Goal: Task Accomplishment & Management: Manage account settings

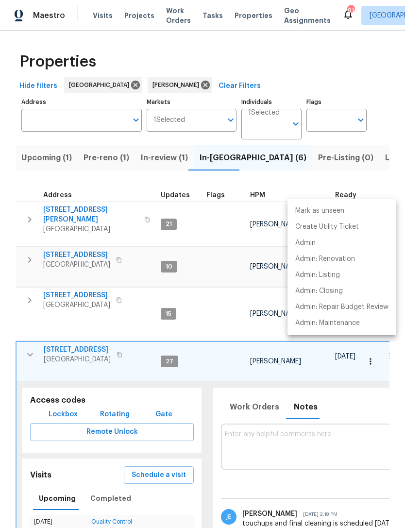
scroll to position [0, 426]
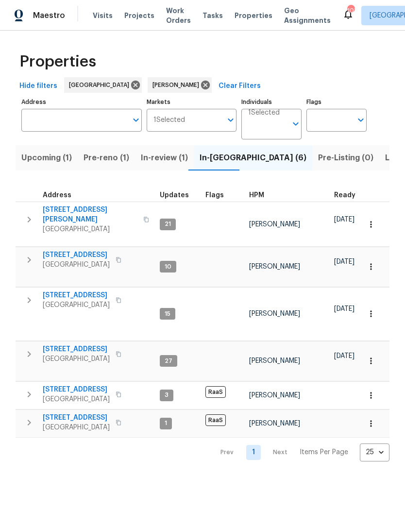
click at [30, 214] on icon "button" at bounding box center [29, 220] width 12 height 12
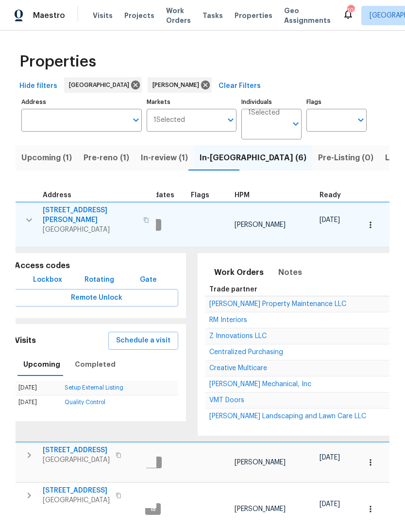
scroll to position [0, 26]
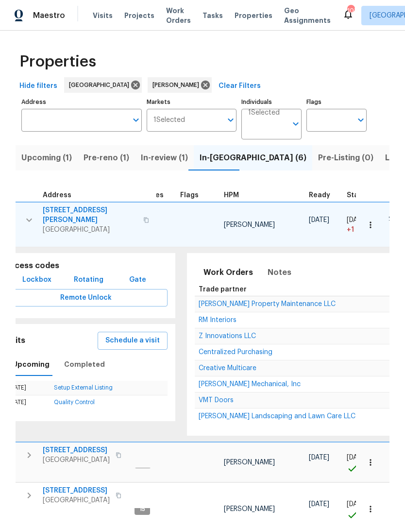
click at [231, 334] on span "Z Innovations LLC" at bounding box center [226, 335] width 57 height 7
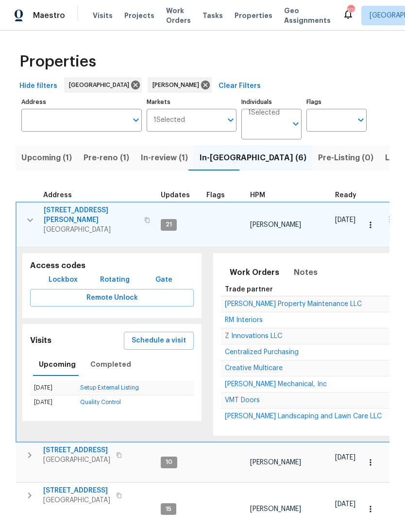
scroll to position [0, 0]
click at [26, 214] on icon "button" at bounding box center [30, 220] width 12 height 12
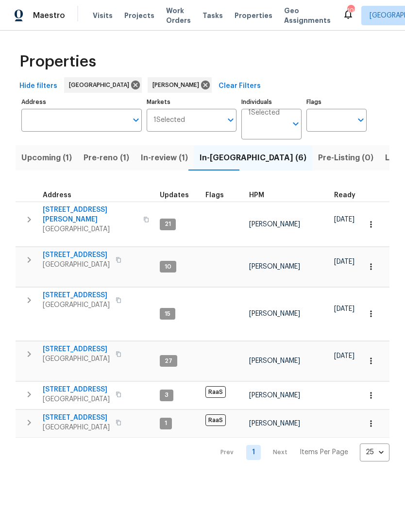
click at [29, 391] on icon "button" at bounding box center [29, 394] width 3 height 6
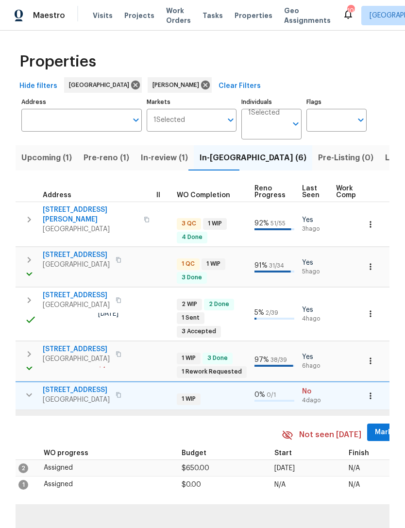
scroll to position [0, 368]
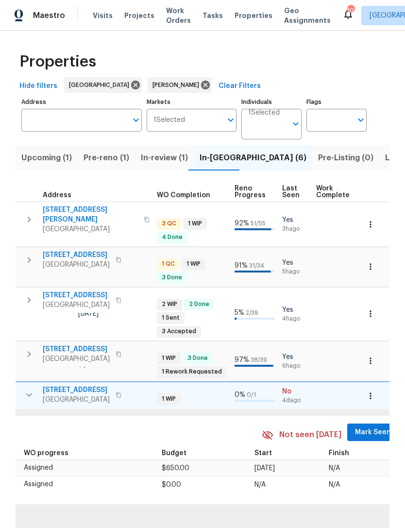
click at [364, 429] on span "Mark Seen" at bounding box center [373, 432] width 36 height 12
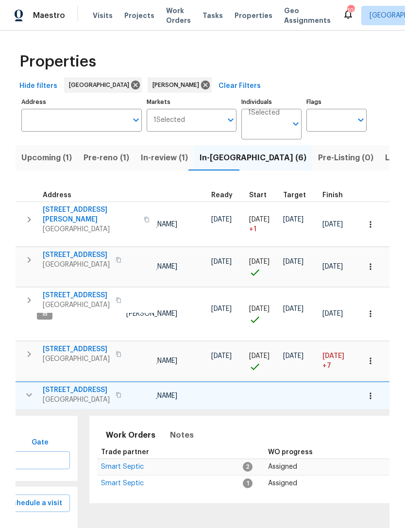
scroll to position [0, 121]
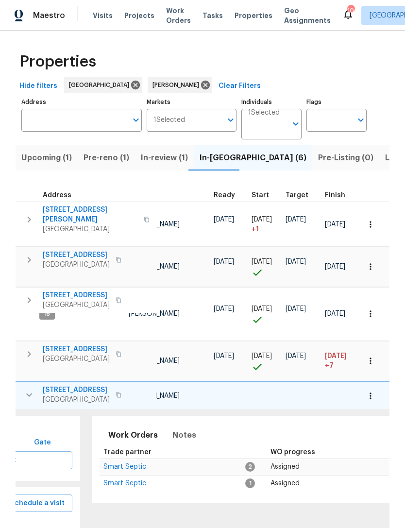
click at [136, 463] on span "Smart Septic" at bounding box center [124, 466] width 43 height 7
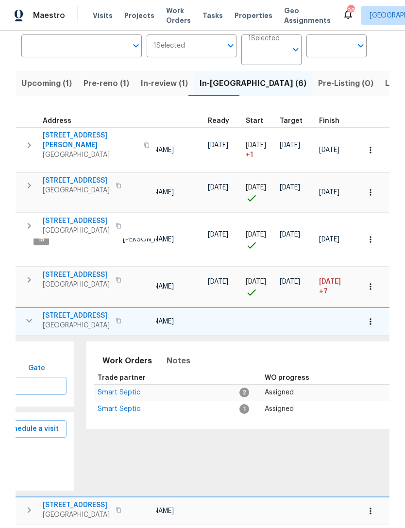
scroll to position [0, 112]
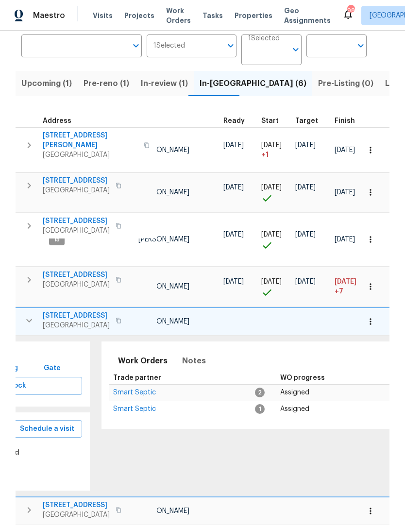
click at [146, 389] on span "Smart Septic" at bounding box center [134, 392] width 43 height 7
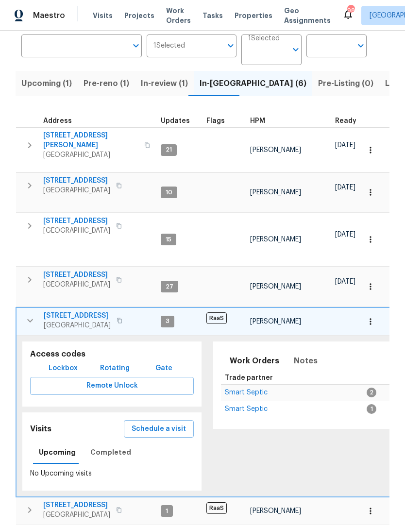
scroll to position [0, 0]
click at [33, 314] on icon "button" at bounding box center [30, 320] width 12 height 12
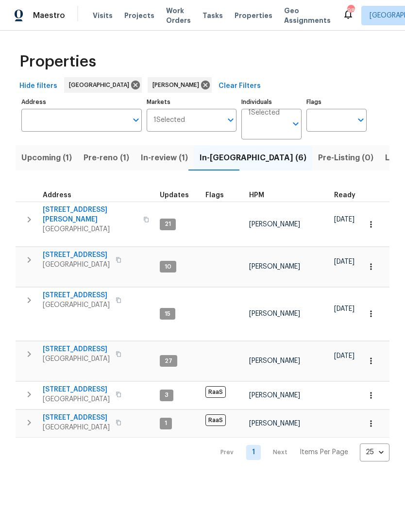
click at [30, 421] on icon "button" at bounding box center [29, 422] width 12 height 12
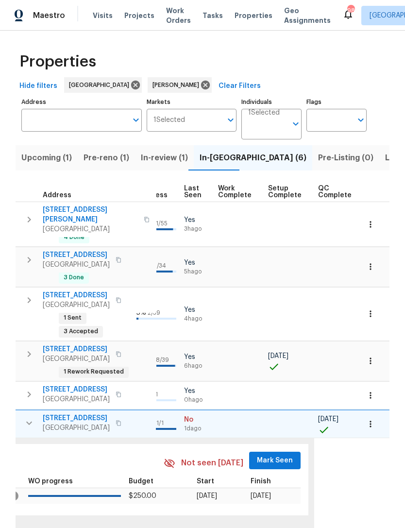
scroll to position [0, 465]
click at [274, 454] on span "Mark Seen" at bounding box center [276, 460] width 36 height 12
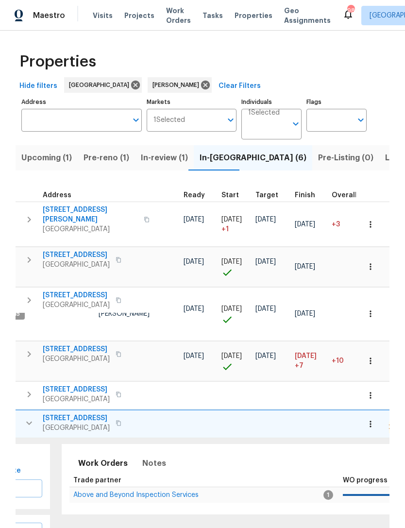
scroll to position [0, 150]
click at [164, 491] on span "Above and Beyond Inspection Services" at bounding box center [137, 494] width 125 height 7
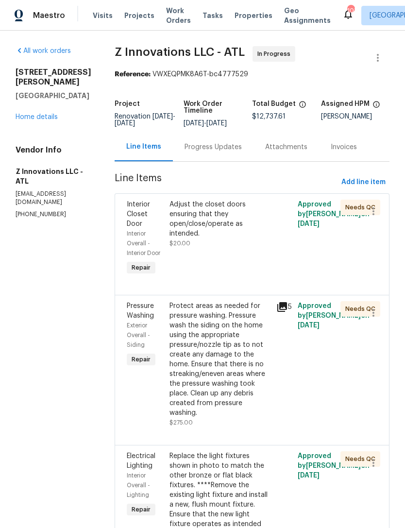
click at [217, 147] on div "Progress Updates" at bounding box center [212, 147] width 57 height 10
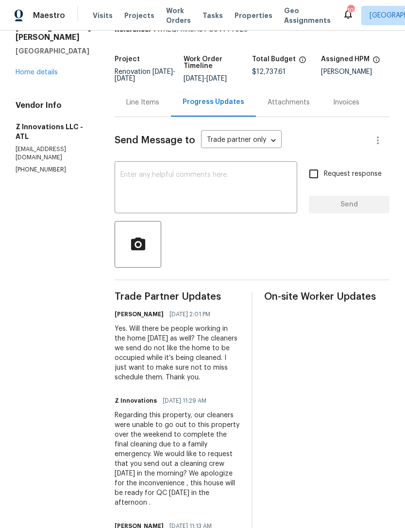
scroll to position [49, 0]
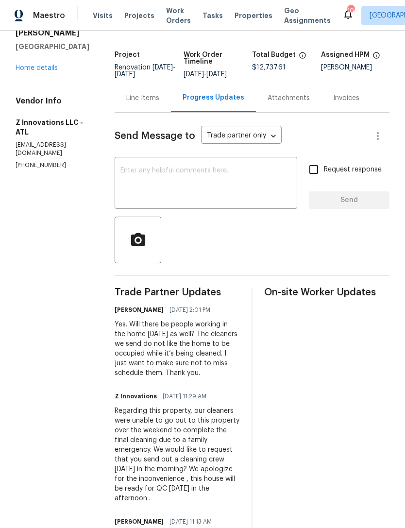
click at [42, 69] on link "Home details" at bounding box center [37, 68] width 42 height 7
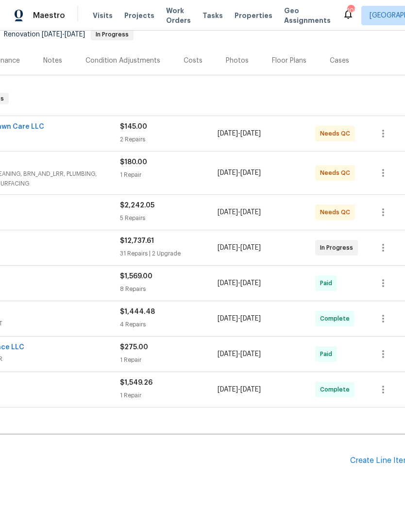
scroll to position [100, 139]
click at [377, 458] on div "Create Line Item" at bounding box center [380, 460] width 60 height 9
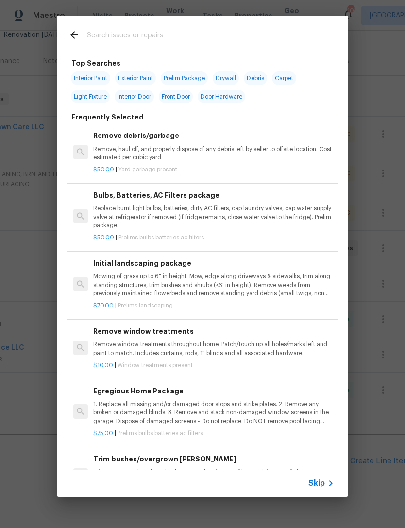
click at [168, 30] on input "text" at bounding box center [190, 36] width 206 height 15
click at [362, 139] on div "Top Searches Interior Paint Exterior Paint Prelim Package Drywall Debris Carpet…" at bounding box center [202, 256] width 405 height 512
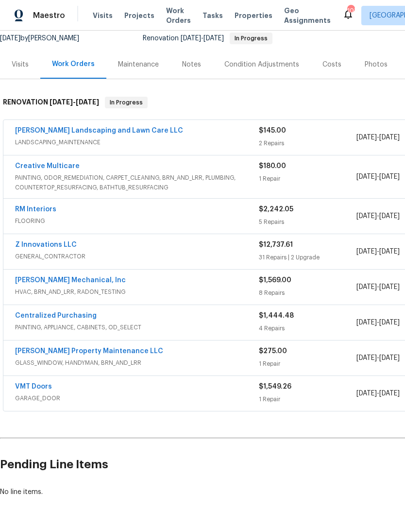
scroll to position [97, 0]
click at [38, 255] on span "GENERAL_CONTRACTOR" at bounding box center [137, 256] width 244 height 10
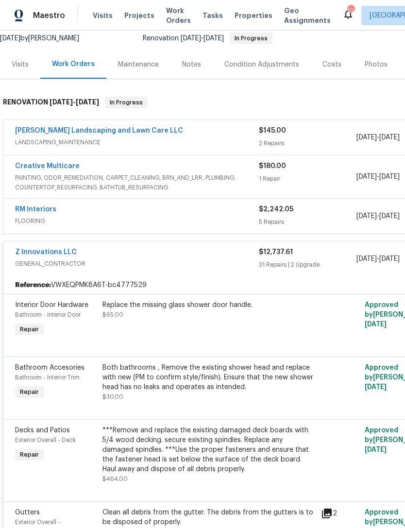
click at [51, 254] on link "Z Innovations LLC" at bounding box center [46, 251] width 62 height 7
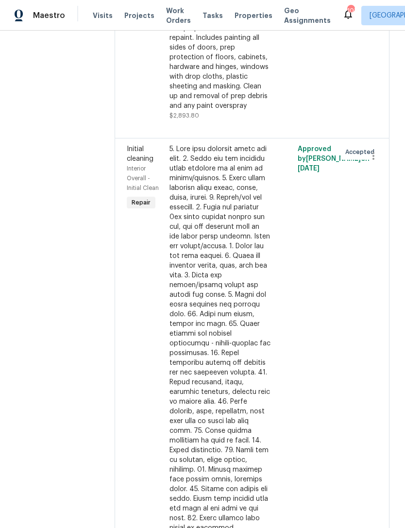
scroll to position [4319, 0]
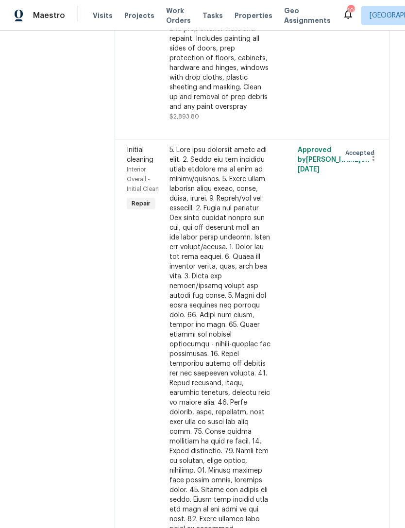
click at [369, 151] on icon "button" at bounding box center [373, 157] width 12 height 12
click at [376, 88] on li "Cancel" at bounding box center [377, 86] width 37 height 16
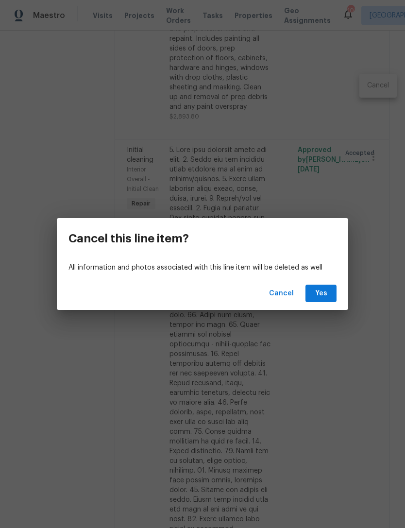
click at [320, 296] on span "Yes" at bounding box center [321, 293] width 16 height 12
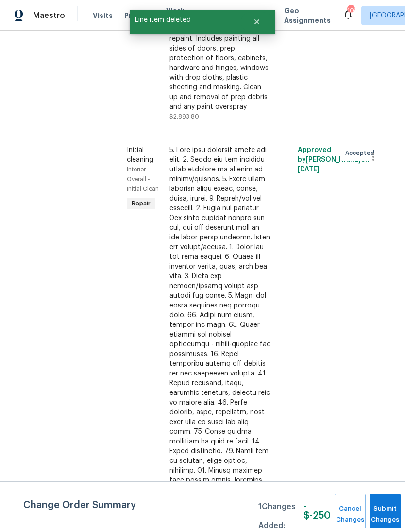
scroll to position [0, 0]
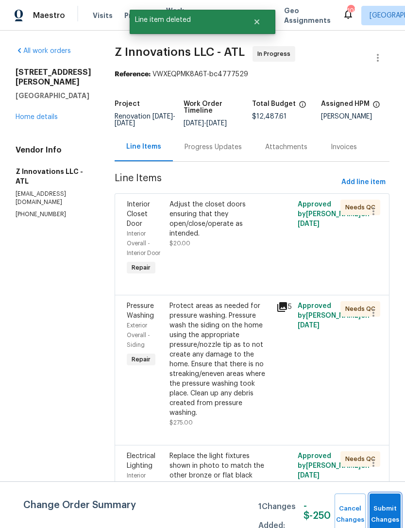
click at [383, 514] on span "Submit Changes" at bounding box center [384, 514] width 21 height 22
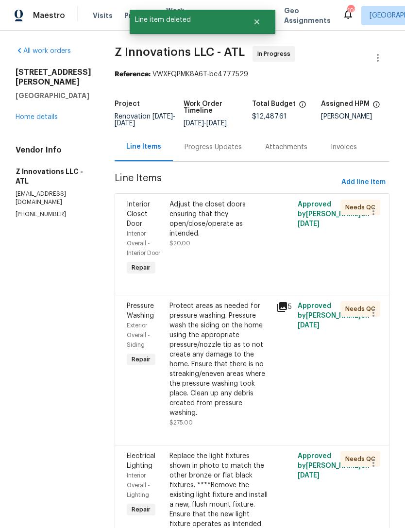
click at [211, 146] on div "Progress Updates" at bounding box center [212, 147] width 57 height 10
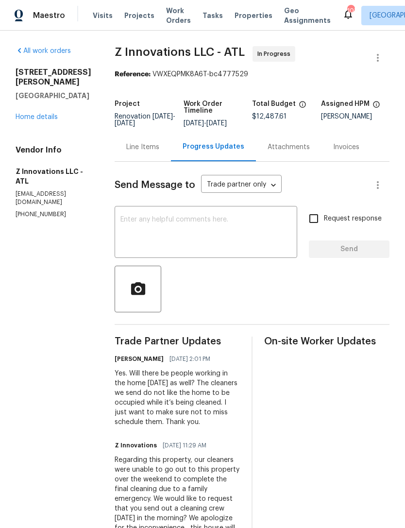
click at [38, 111] on div "3771 Tackett Rd Douglasville, GA 30135 Home details" at bounding box center [54, 94] width 76 height 54
click at [43, 120] on link "Home details" at bounding box center [37, 117] width 42 height 7
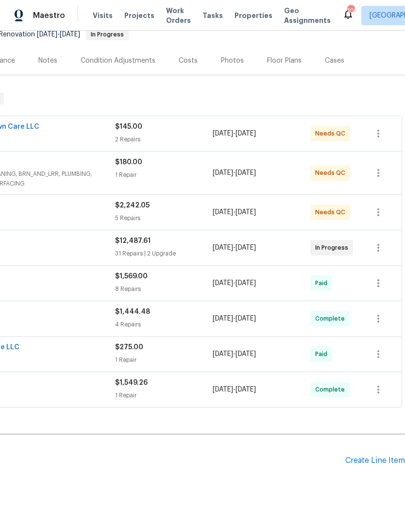
scroll to position [100, 144]
click at [376, 462] on div "Create Line Item" at bounding box center [375, 460] width 60 height 9
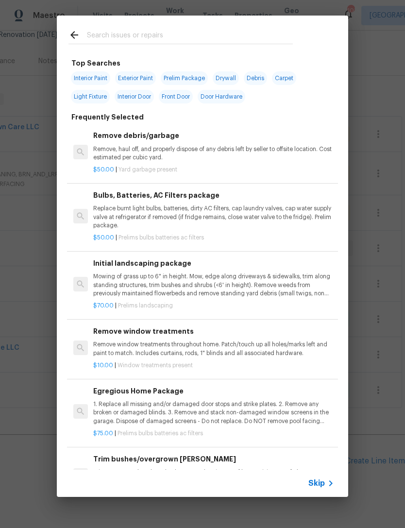
click at [178, 39] on input "text" at bounding box center [190, 36] width 206 height 15
type input "Clea"
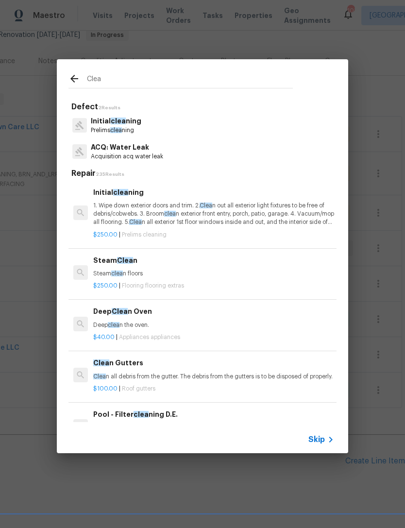
click at [138, 125] on p "Initial clea ning" at bounding box center [116, 121] width 50 height 10
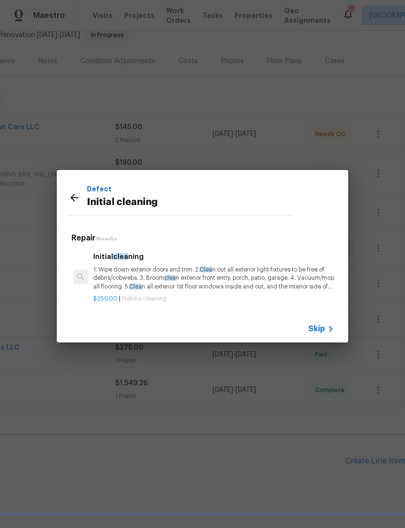
click at [152, 272] on p "1. Wipe down exterior doors and trim. 2. Clea n out all exterior light fixtures…" at bounding box center [213, 277] width 241 height 25
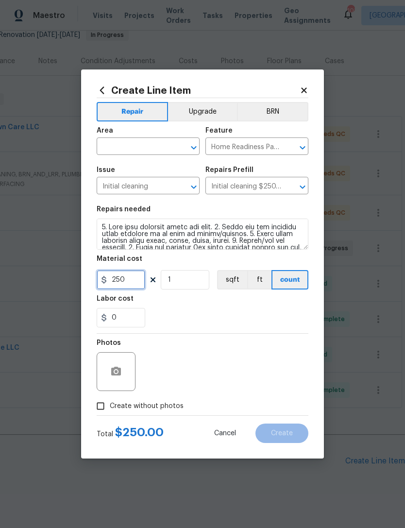
click at [133, 284] on input "250" at bounding box center [121, 279] width 49 height 19
type input "276"
click at [200, 314] on div "0" at bounding box center [203, 317] width 212 height 19
click at [121, 372] on icon "button" at bounding box center [116, 370] width 10 height 9
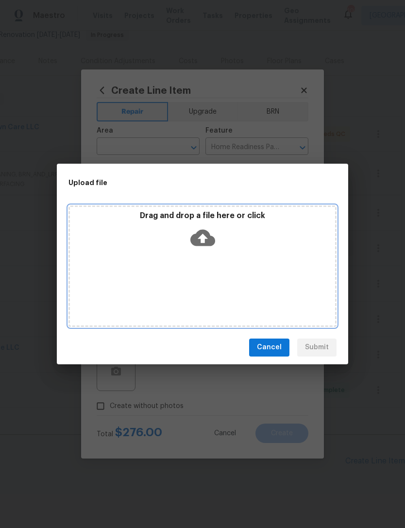
click at [210, 234] on icon at bounding box center [202, 237] width 25 height 16
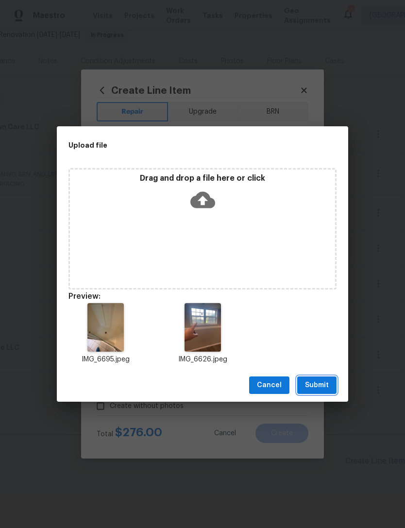
click at [322, 385] on span "Submit" at bounding box center [317, 385] width 24 height 12
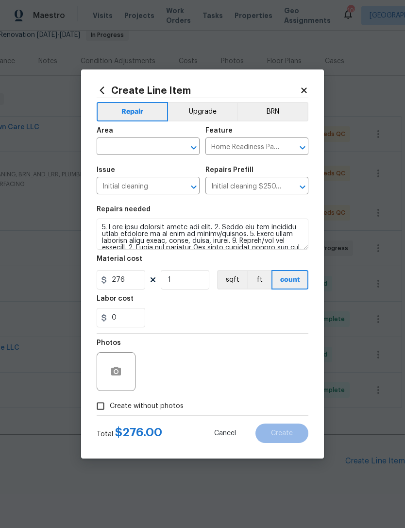
click at [155, 150] on input "text" at bounding box center [135, 147] width 76 height 15
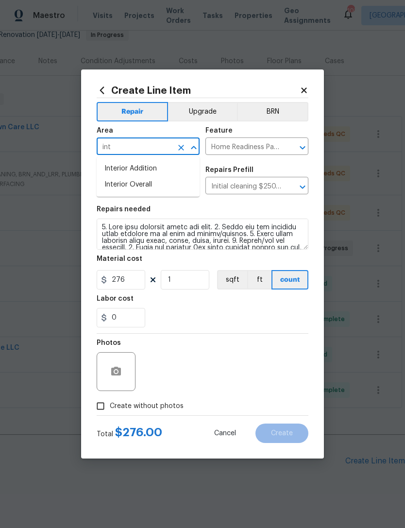
click at [164, 185] on li "Interior Overall" at bounding box center [148, 185] width 103 height 16
type input "Interior Overall"
click at [280, 431] on span "Create" at bounding box center [282, 432] width 22 height 7
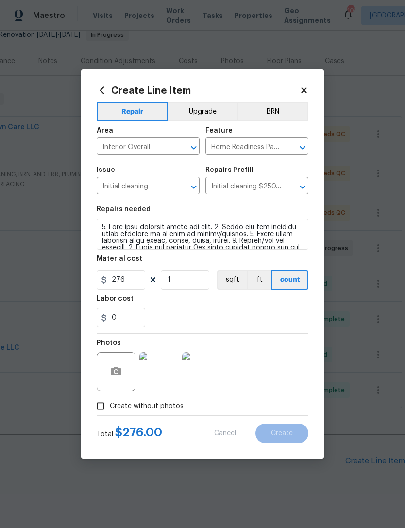
type input "0"
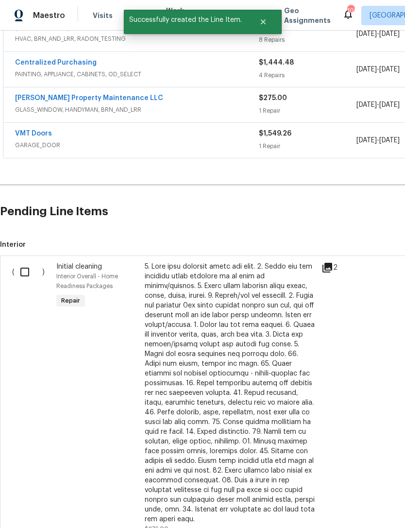
scroll to position [350, 0]
click at [21, 276] on input "checkbox" at bounding box center [29, 272] width 28 height 20
checkbox input "true"
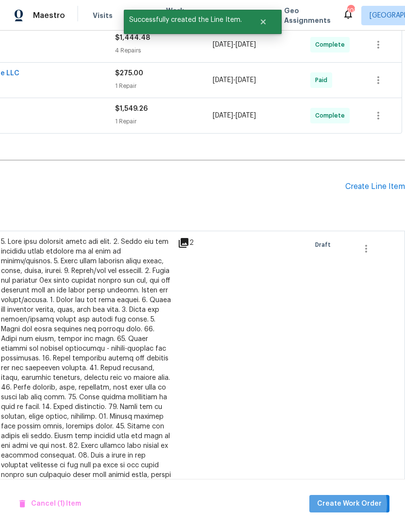
click at [346, 504] on span "Create Work Order" at bounding box center [349, 503] width 65 height 12
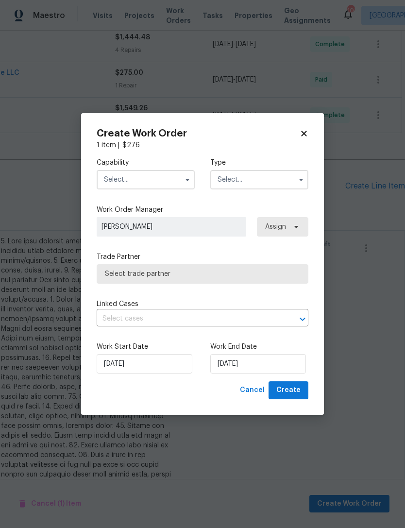
click at [156, 179] on input "text" at bounding box center [146, 179] width 98 height 19
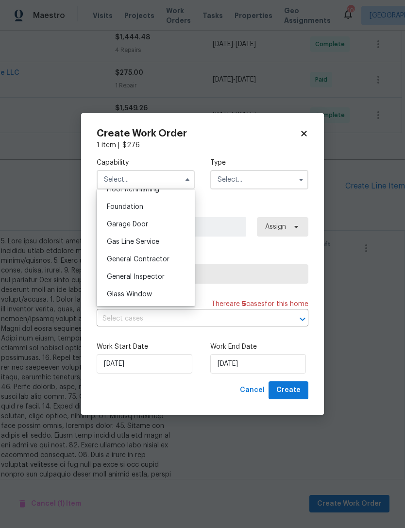
scroll to position [407, 0]
click at [162, 256] on span "General Contractor" at bounding box center [138, 257] width 63 height 7
type input "General Contractor"
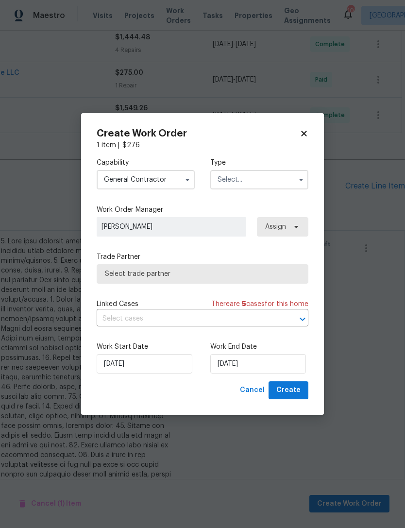
click at [275, 178] on input "text" at bounding box center [259, 179] width 98 height 19
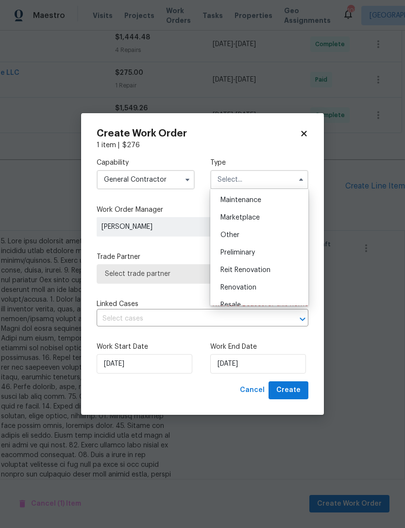
scroll to position [159, 0]
click at [264, 289] on div "Renovation" at bounding box center [259, 285] width 93 height 17
type input "Renovation"
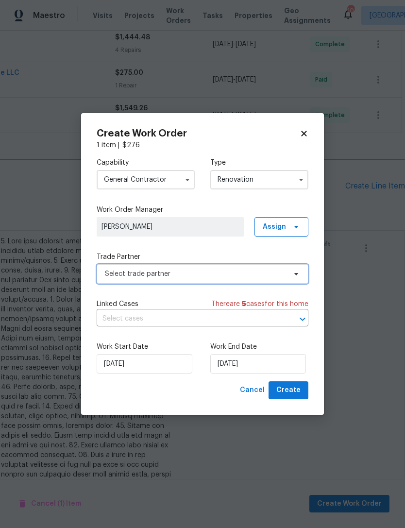
click at [285, 277] on span "Select trade partner" at bounding box center [195, 274] width 181 height 10
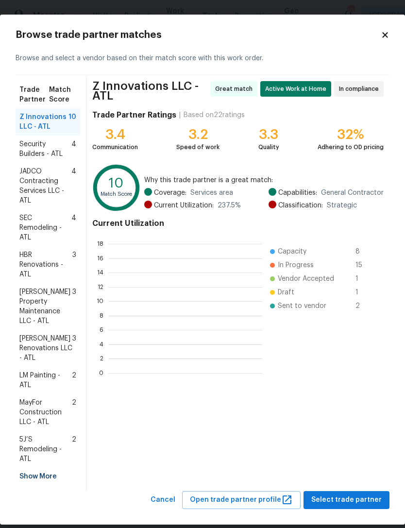
scroll to position [136, 154]
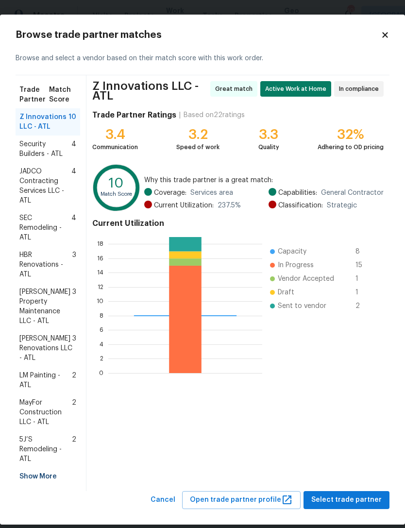
click at [44, 467] on div "Show More" at bounding box center [48, 475] width 65 height 17
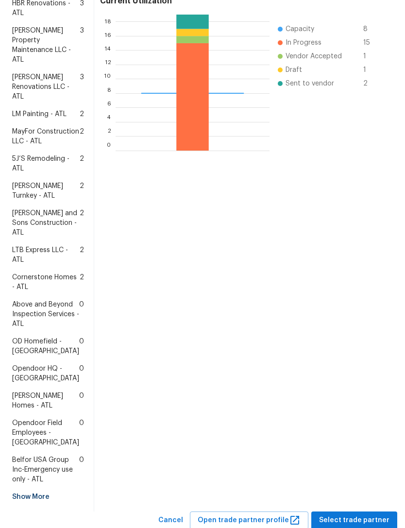
scroll to position [226, 0]
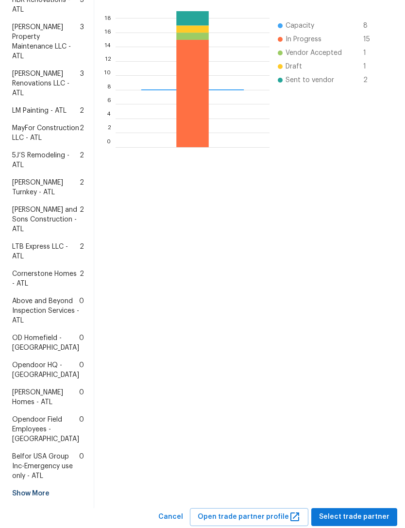
click at [41, 325] on span "Above and Beyond Inspection Services - ATL" at bounding box center [45, 310] width 67 height 29
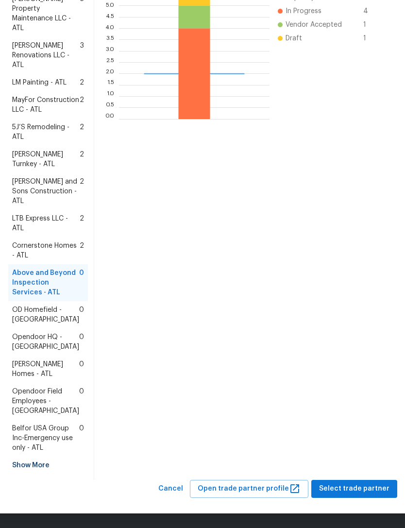
scroll to position [321, 0]
click at [342, 487] on span "Select trade partner" at bounding box center [354, 488] width 70 height 12
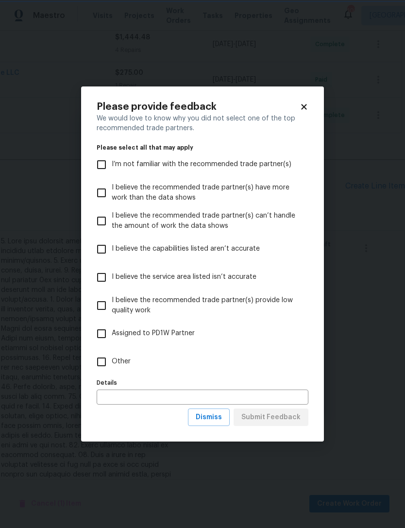
scroll to position [0, 0]
click at [104, 339] on input "Assigned to PD1W Partner" at bounding box center [101, 333] width 20 height 20
click at [110, 330] on input "Assigned to PD1W Partner" at bounding box center [101, 333] width 20 height 20
checkbox input "false"
click at [109, 363] on input "Other" at bounding box center [101, 361] width 20 height 20
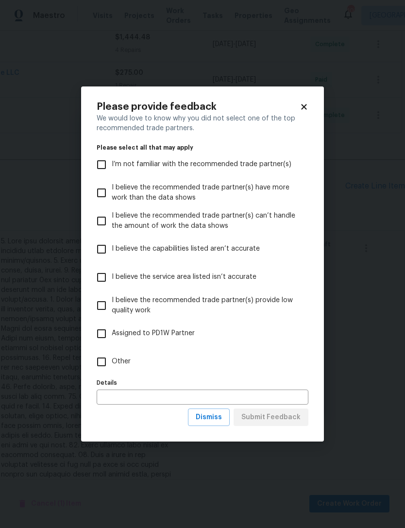
checkbox input "true"
click at [161, 399] on input "text" at bounding box center [203, 396] width 212 height 15
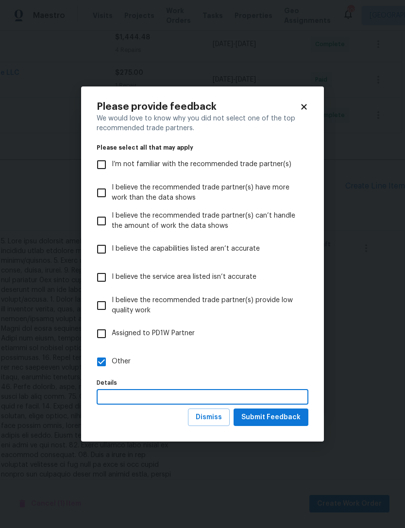
scroll to position [31, 0]
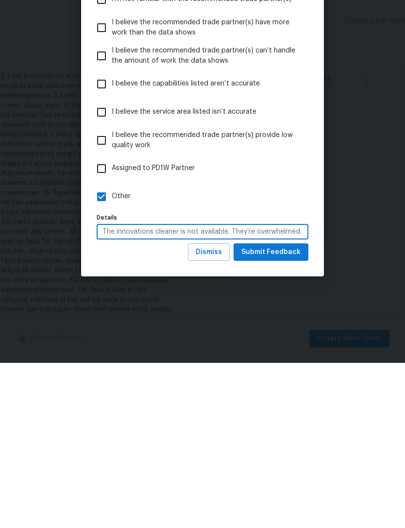
click at [112, 389] on input "The innovations cleaner is not available. They’re overwhelmed. Moving this to a…" at bounding box center [203, 396] width 212 height 15
click at [110, 389] on input "The innovation They’re overwhelmed. Moving this to a separate contractor." at bounding box center [203, 396] width 212 height 15
click at [145, 389] on input "Z innovation They’re overwhelmed. Moving this to a separate contractor." at bounding box center [203, 396] width 212 height 15
type input "Z innovation cleaner is not available.They’re overwhelmed. Moving this to a sep…"
click at [288, 411] on span "Submit Feedback" at bounding box center [270, 417] width 59 height 12
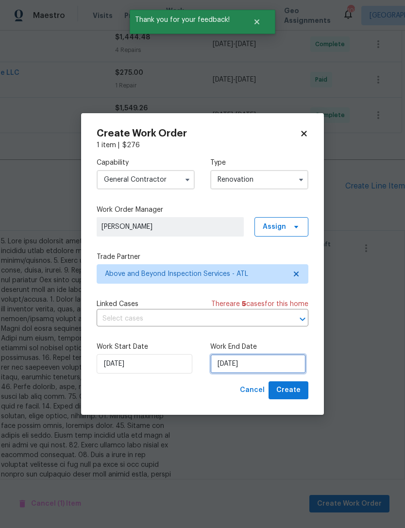
click at [260, 371] on input "9/8/2025" at bounding box center [258, 363] width 96 height 19
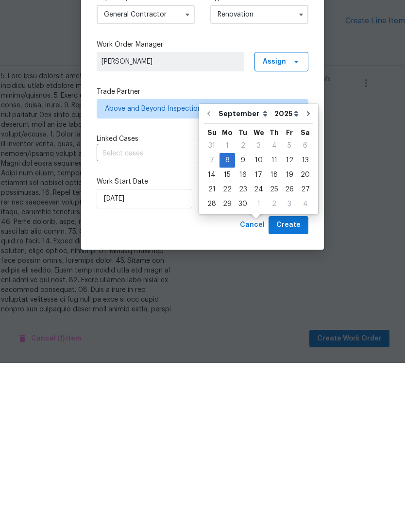
click at [244, 318] on div "9" at bounding box center [243, 325] width 16 height 14
type input "9/9/2025"
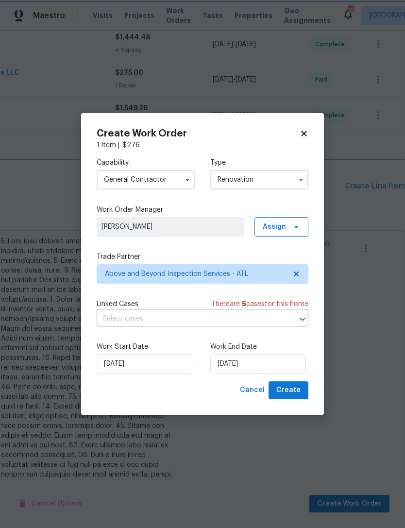
click at [291, 398] on button "Create" at bounding box center [288, 390] width 40 height 18
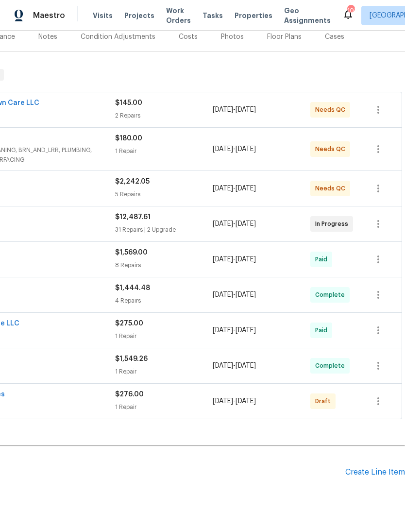
scroll to position [125, 144]
click at [380, 395] on icon "button" at bounding box center [378, 401] width 12 height 12
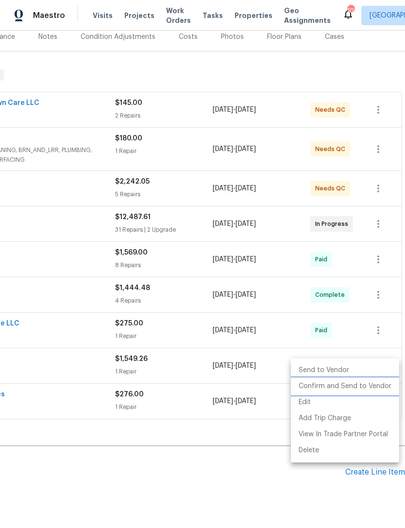
click at [356, 385] on li "Confirm and Send to Vendor" at bounding box center [345, 386] width 108 height 16
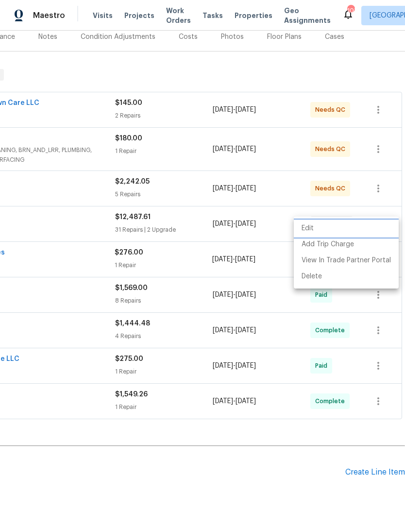
click at [240, 443] on div at bounding box center [202, 264] width 405 height 528
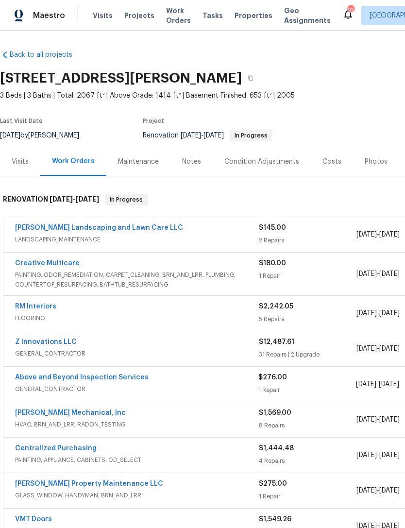
scroll to position [0, 0]
click at [104, 374] on link "Above and Beyond Inspection Services" at bounding box center [81, 377] width 133 height 7
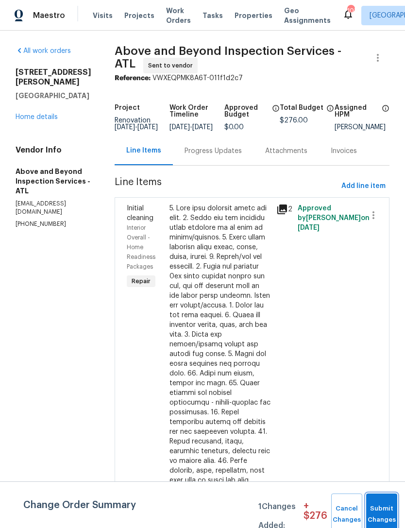
click at [379, 513] on span "Submit Changes" at bounding box center [381, 514] width 21 height 22
click at [377, 508] on button "Submit Changes" at bounding box center [381, 514] width 31 height 42
click at [376, 508] on button "Submit Changes" at bounding box center [381, 514] width 31 height 42
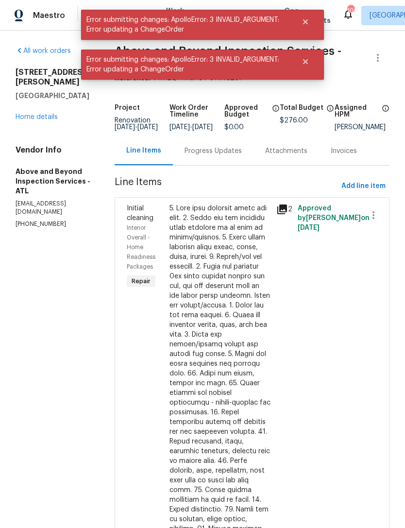
click at [39, 114] on link "Home details" at bounding box center [37, 117] width 42 height 7
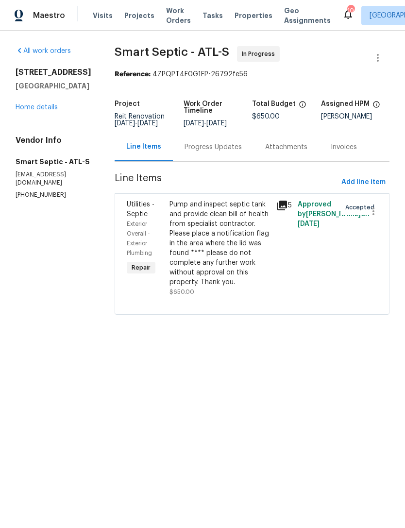
click at [218, 152] on div "Progress Updates" at bounding box center [212, 147] width 57 height 10
click at [48, 111] on link "Home details" at bounding box center [37, 107] width 42 height 7
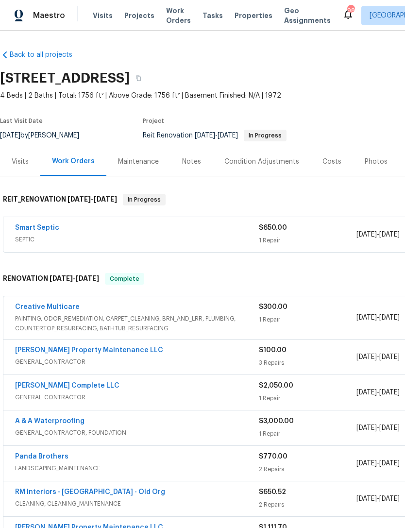
click at [196, 160] on div "Notes" at bounding box center [191, 162] width 19 height 10
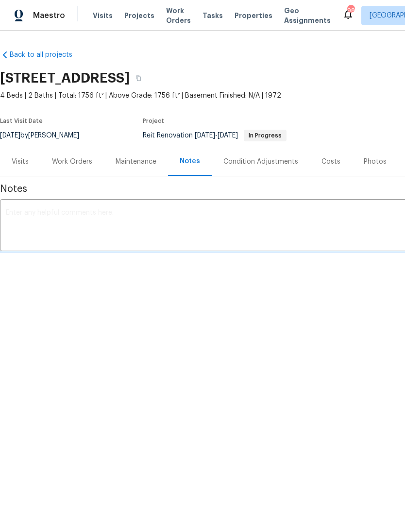
click at [102, 222] on textarea at bounding box center [274, 226] width 537 height 34
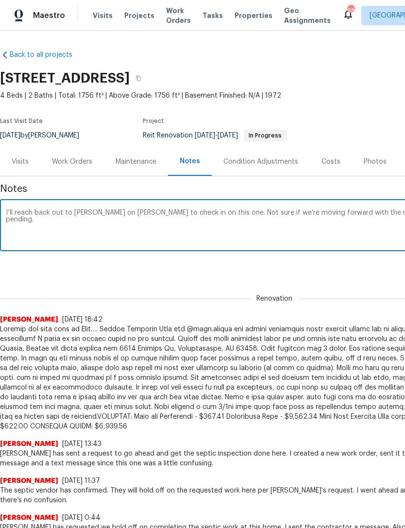
click at [19, 207] on div "I’ll reach back out to Elsa on Slack to check in on this one. Not sure if we’re…" at bounding box center [274, 225] width 548 height 49
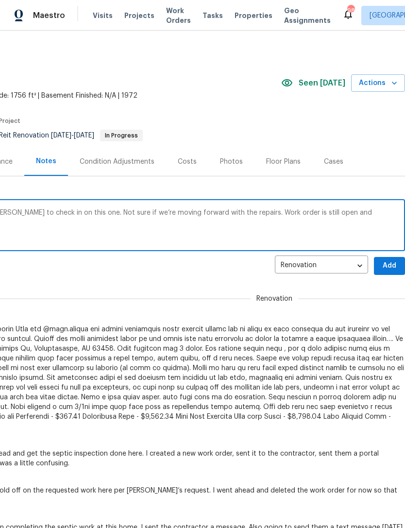
click at [33, 213] on textarea "I’ll reach back out to Elsa on Slack to check in on this one. Not sure if we’re…" at bounding box center [130, 226] width 537 height 34
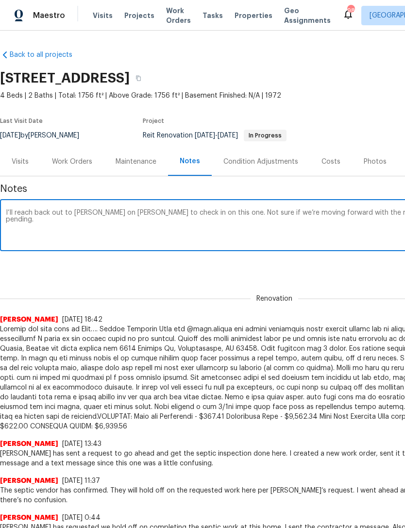
scroll to position [0, 0]
click at [29, 211] on textarea "I’ll reach back out to Elsa on Slack to check in on this one. Not sure if we’re…" at bounding box center [274, 226] width 537 height 34
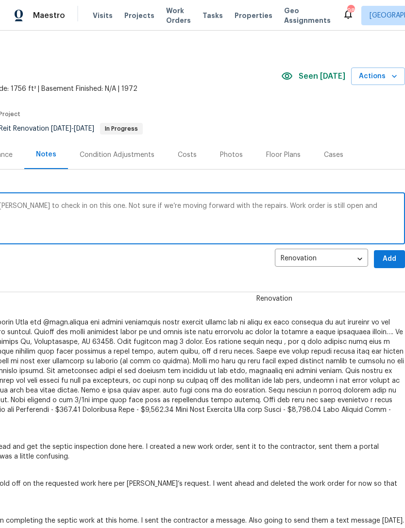
scroll to position [7, 144]
type textarea "I reached back out to Elsa on Slack to check in on this one. Not sure if we’re …"
click at [390, 253] on span "Add" at bounding box center [389, 259] width 16 height 12
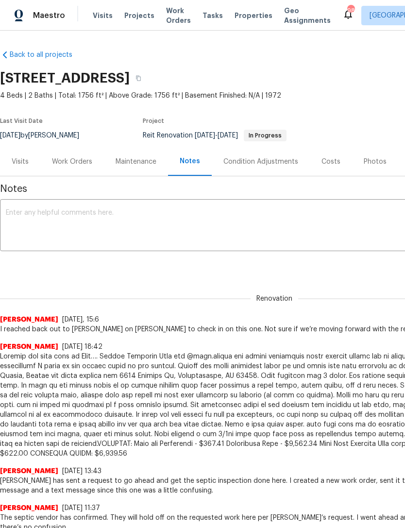
scroll to position [0, 0]
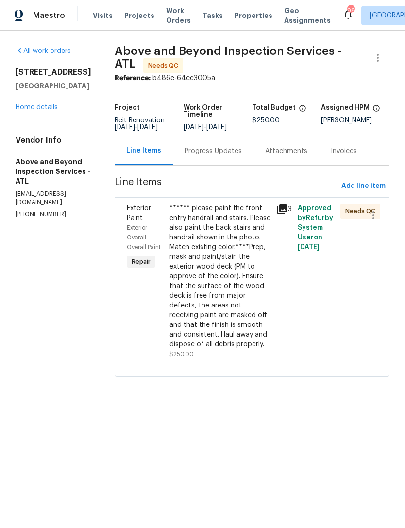
click at [240, 291] on div "****** please paint the front entry handrail and stairs. Please also paint the …" at bounding box center [219, 276] width 101 height 146
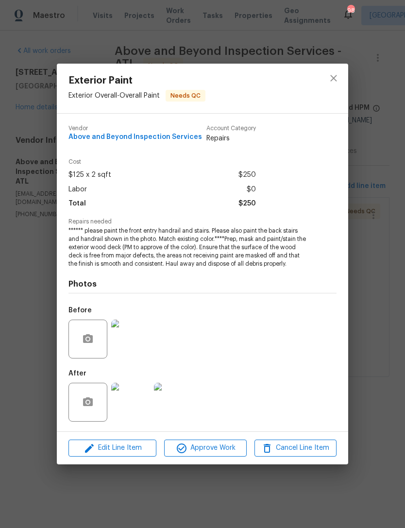
click at [205, 452] on span "Approve Work" at bounding box center [205, 448] width 76 height 12
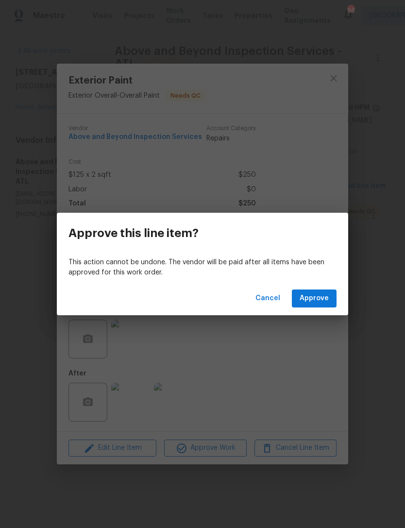
click at [327, 297] on span "Approve" at bounding box center [313, 298] width 29 height 12
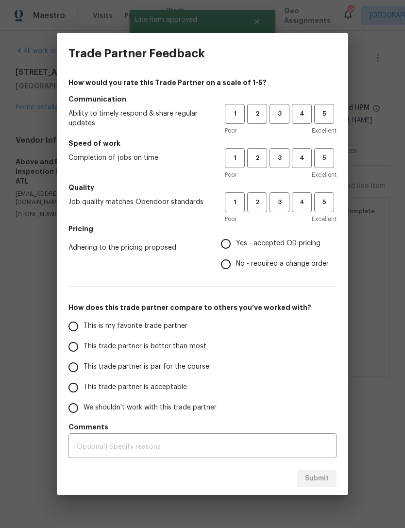
click at [285, 116] on span "3" at bounding box center [279, 113] width 18 height 11
click at [282, 158] on span "3" at bounding box center [279, 157] width 18 height 11
click at [288, 208] on button "3" at bounding box center [279, 202] width 20 height 20
click at [239, 256] on label "No - required a change order" at bounding box center [271, 264] width 113 height 20
click at [236, 256] on input "No - required a change order" at bounding box center [225, 264] width 20 height 20
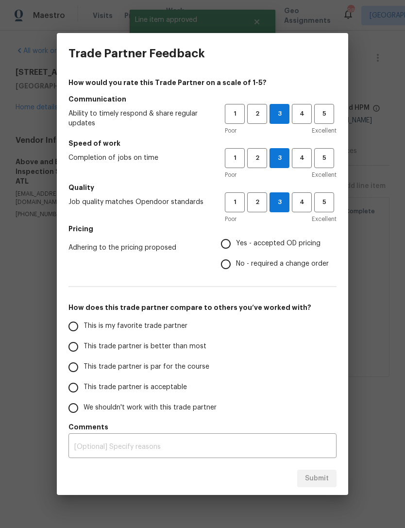
radio input "true"
click at [72, 334] on input "This is my favorite trade partner" at bounding box center [73, 326] width 20 height 20
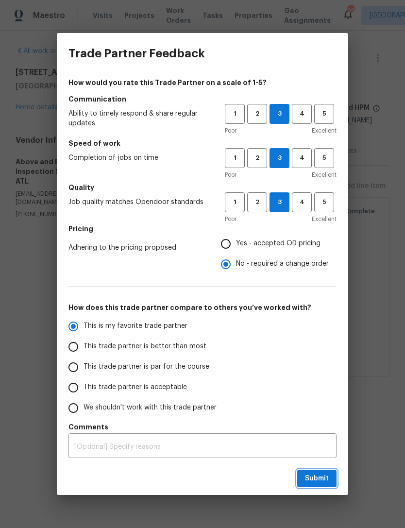
click at [325, 470] on button "Submit" at bounding box center [316, 478] width 39 height 18
radio input "true"
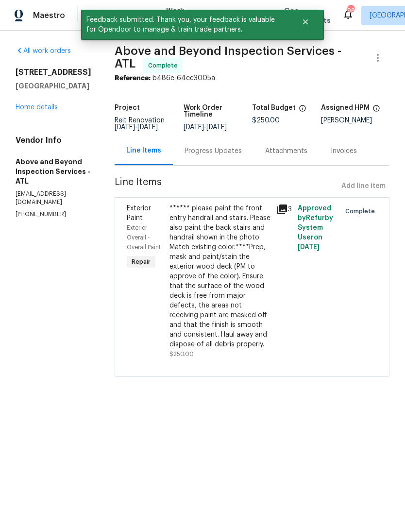
click at [32, 110] on link "Home details" at bounding box center [37, 107] width 42 height 7
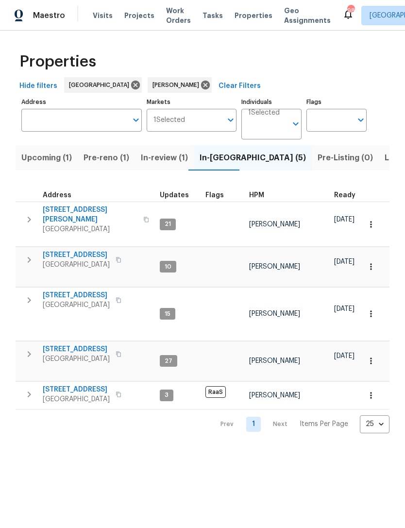
click at [158, 158] on span "In-review (1)" at bounding box center [164, 158] width 47 height 14
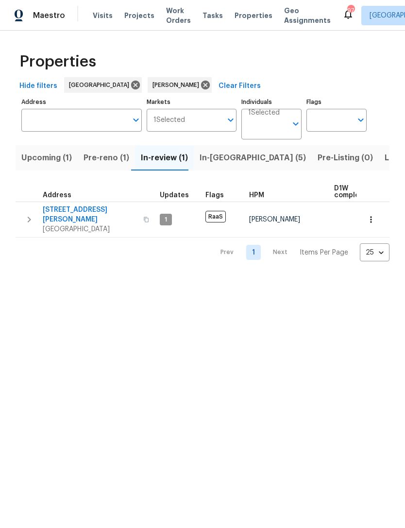
click at [217, 161] on span "In-reno (5)" at bounding box center [252, 158] width 106 height 14
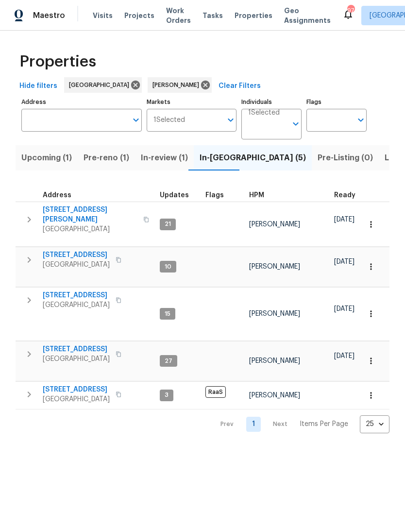
click at [23, 392] on icon "button" at bounding box center [29, 394] width 12 height 12
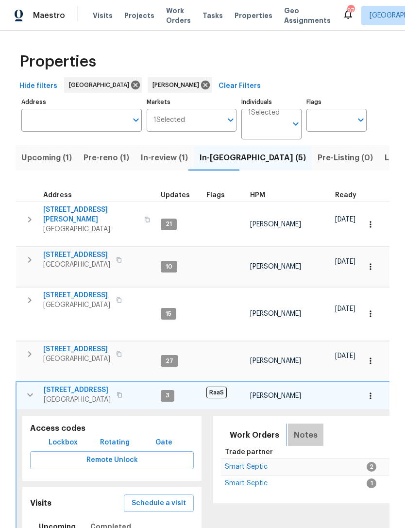
click at [303, 428] on span "Notes" at bounding box center [306, 435] width 24 height 14
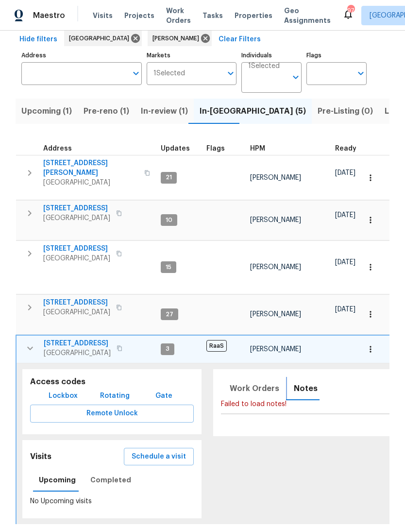
scroll to position [46, 0]
click at [34, 343] on icon "button" at bounding box center [30, 349] width 12 height 12
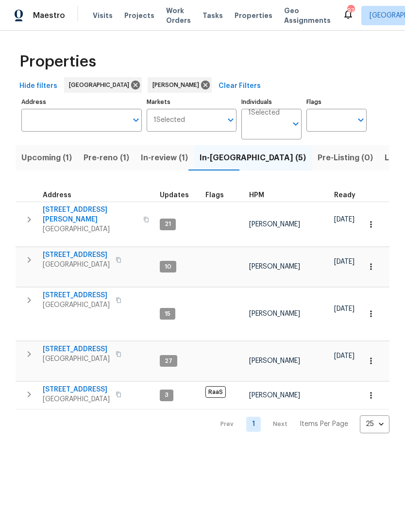
scroll to position [0, 0]
click at [30, 384] on button "button" at bounding box center [28, 393] width 19 height 19
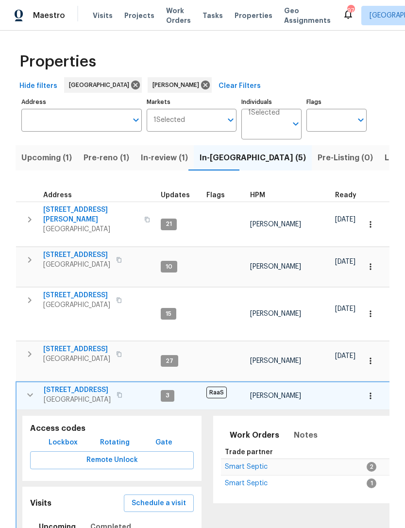
click at [252, 464] on span "Smart Septic" at bounding box center [246, 466] width 43 height 7
click at [110, 161] on span "Pre-reno (1)" at bounding box center [106, 158] width 46 height 14
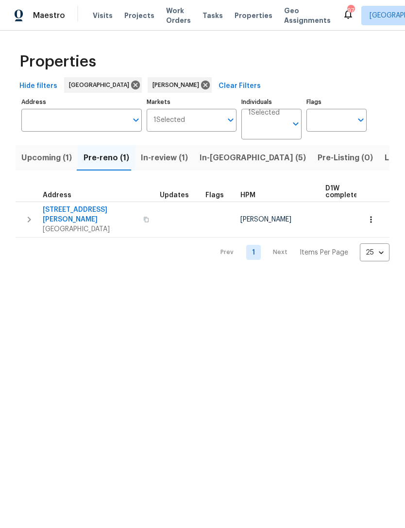
click at [31, 219] on icon "button" at bounding box center [29, 220] width 12 height 12
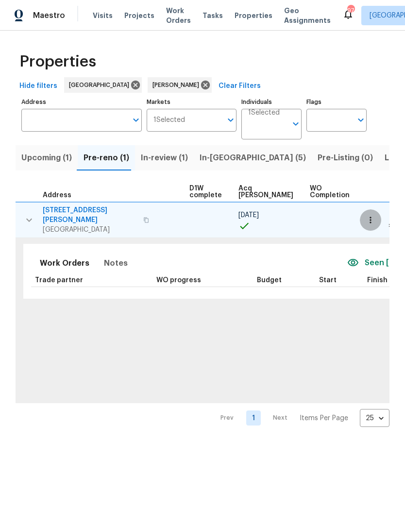
scroll to position [0, 136]
click at [374, 220] on icon "button" at bounding box center [370, 220] width 10 height 10
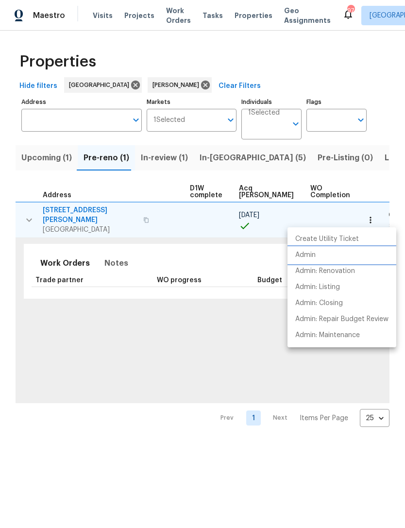
click at [335, 252] on li "Admin" at bounding box center [341, 255] width 109 height 16
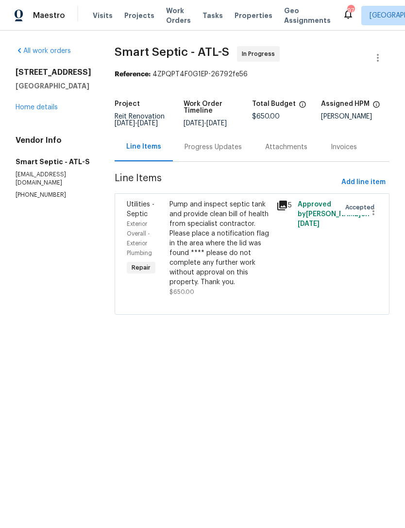
click at [40, 111] on link "Home details" at bounding box center [37, 107] width 42 height 7
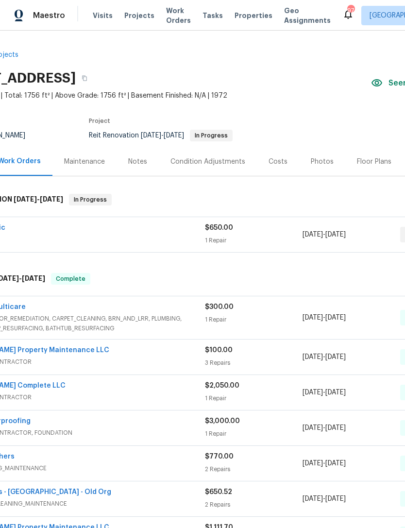
scroll to position [0, 57]
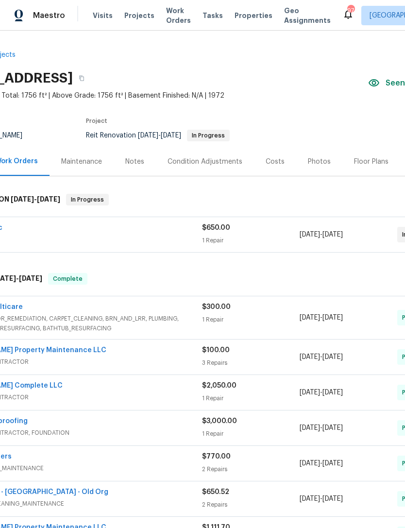
click at [129, 170] on div "Notes" at bounding box center [135, 161] width 42 height 29
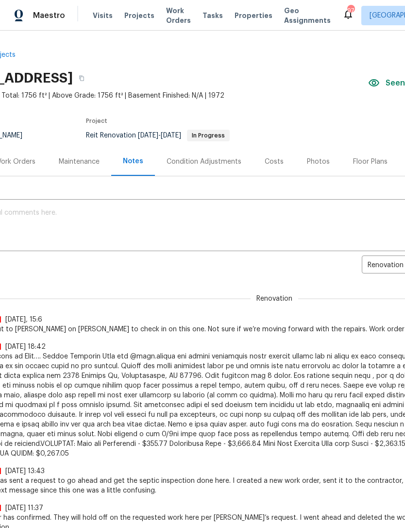
click at [155, 225] on textarea at bounding box center [217, 226] width 537 height 34
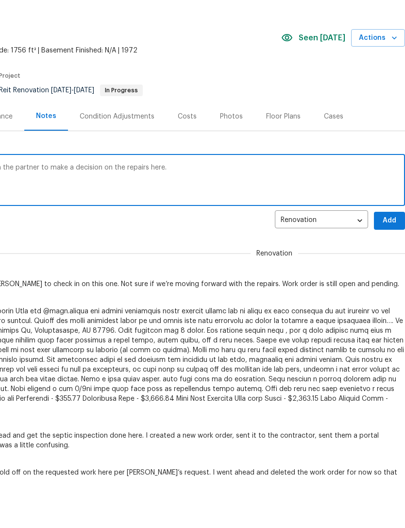
scroll to position [0, 144]
type textarea "[PERSON_NAME] states were still waiting on the partner to make a decision on th…"
click at [379, 257] on button "Add" at bounding box center [389, 266] width 31 height 18
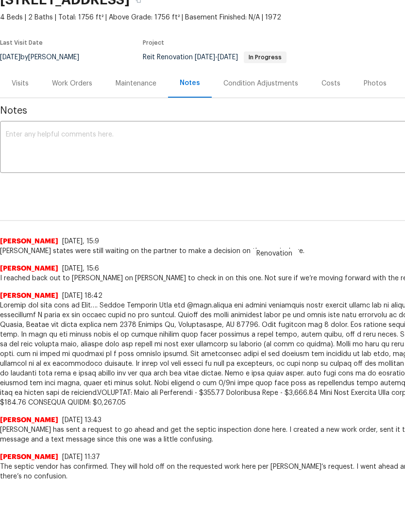
scroll to position [33, 0]
click at [70, 82] on div "Work Orders" at bounding box center [72, 84] width 40 height 10
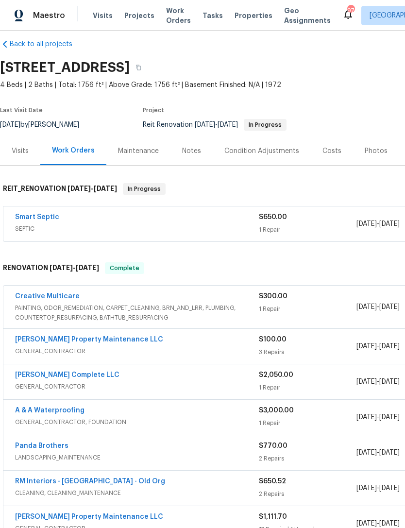
scroll to position [11, 0]
click at [32, 214] on link "Smart Septic" at bounding box center [37, 217] width 44 height 7
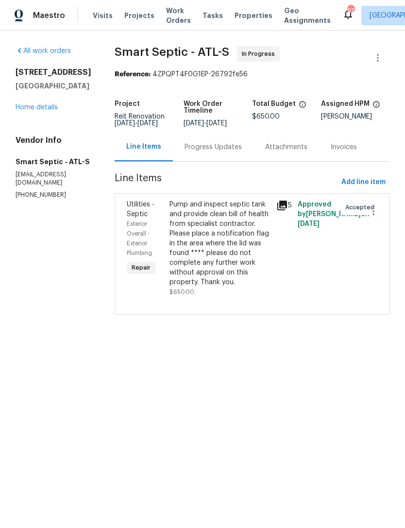
click at [211, 152] on div "Progress Updates" at bounding box center [212, 147] width 57 height 10
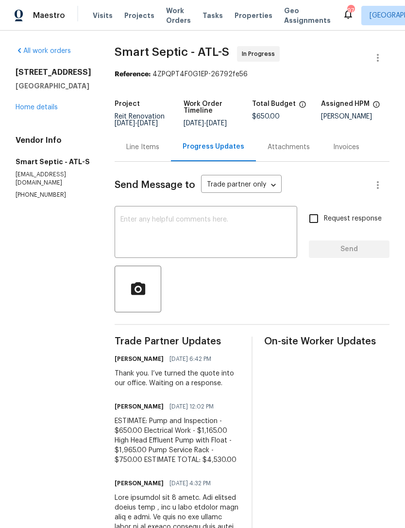
click at [152, 219] on div "x ​" at bounding box center [206, 232] width 182 height 49
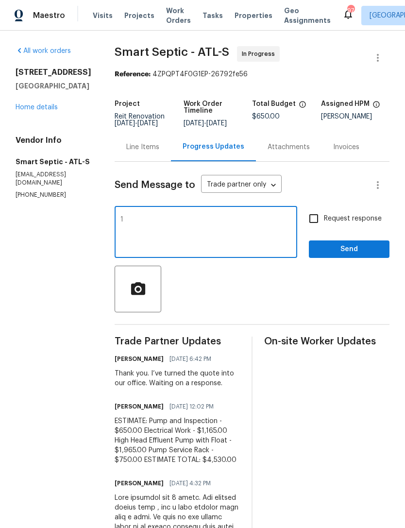
type textarea "1"
type textarea "We’re still waiting on our partner to make a decision on the repairs here. Stil…"
click at [361, 254] on span "Send" at bounding box center [348, 249] width 65 height 12
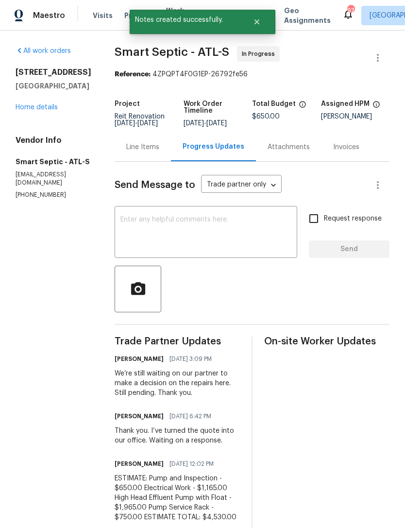
click at [41, 111] on link "Home details" at bounding box center [37, 107] width 42 height 7
